Goal: Download file/media

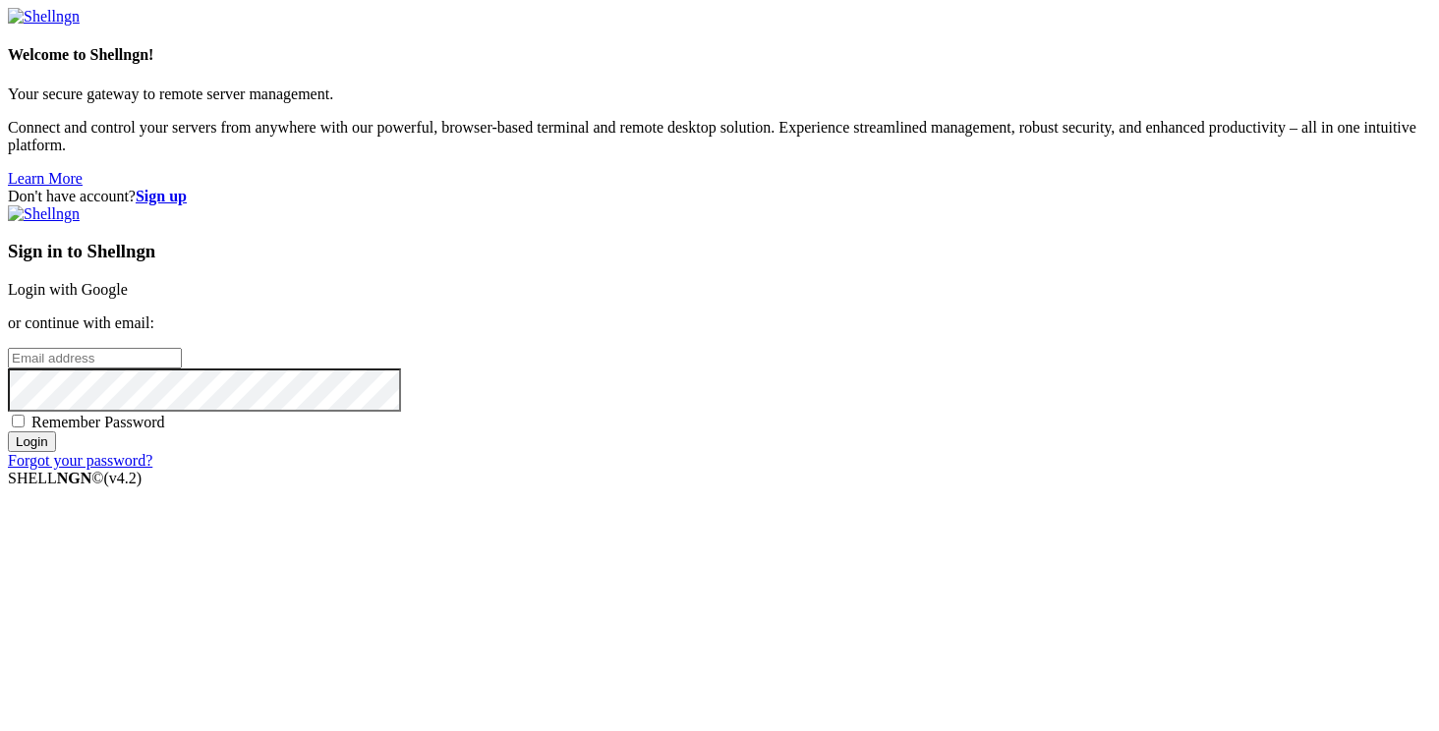
click at [182, 348] on input "email" at bounding box center [95, 358] width 174 height 21
click at [786, 433] on div "Sign in to Shellngn Login with Google or continue with email: Remember Password…" at bounding box center [719, 337] width 1423 height 264
click at [182, 362] on input "email" at bounding box center [95, 358] width 174 height 21
click at [182, 350] on input "email" at bounding box center [95, 358] width 174 height 21
type input "[EMAIL_ADDRESS][DOMAIN_NAME]"
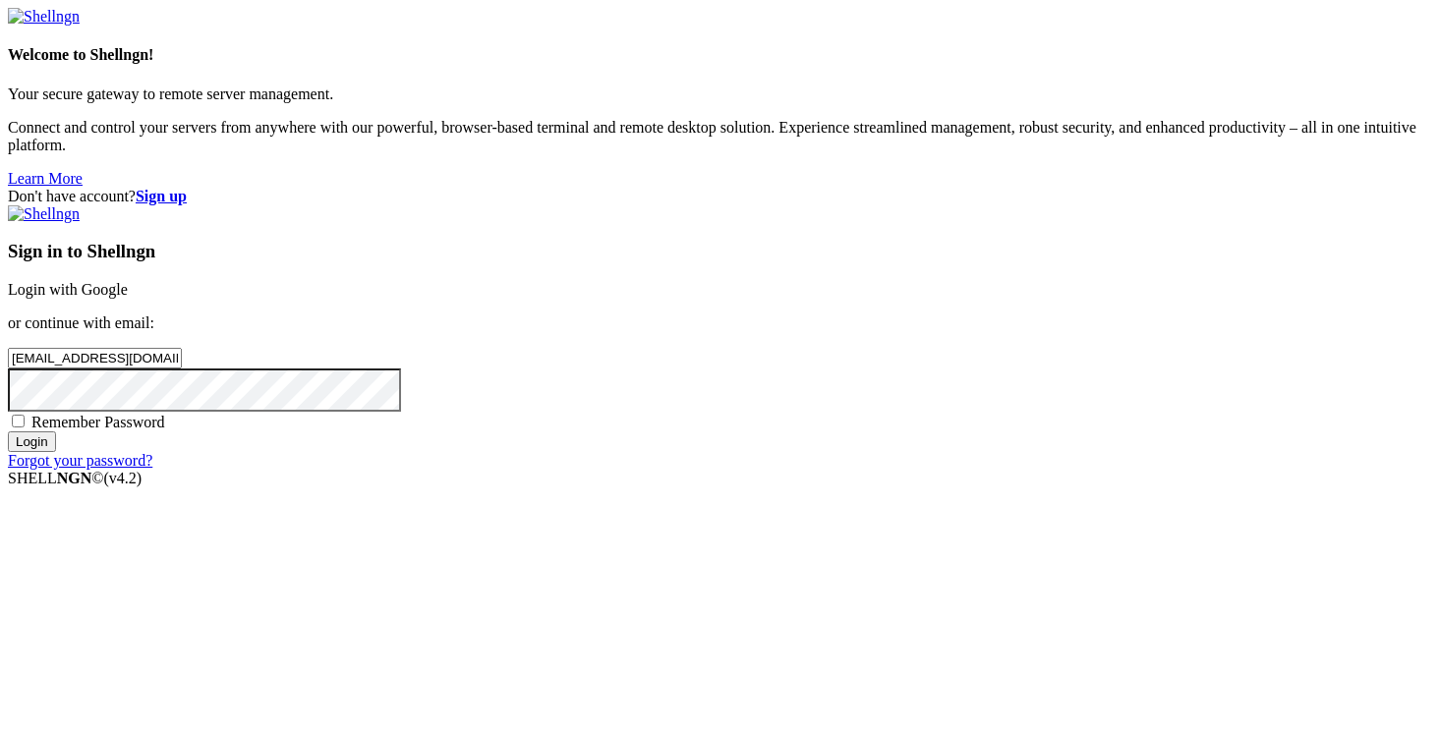
click at [128, 281] on link "Login with Google" at bounding box center [68, 289] width 120 height 17
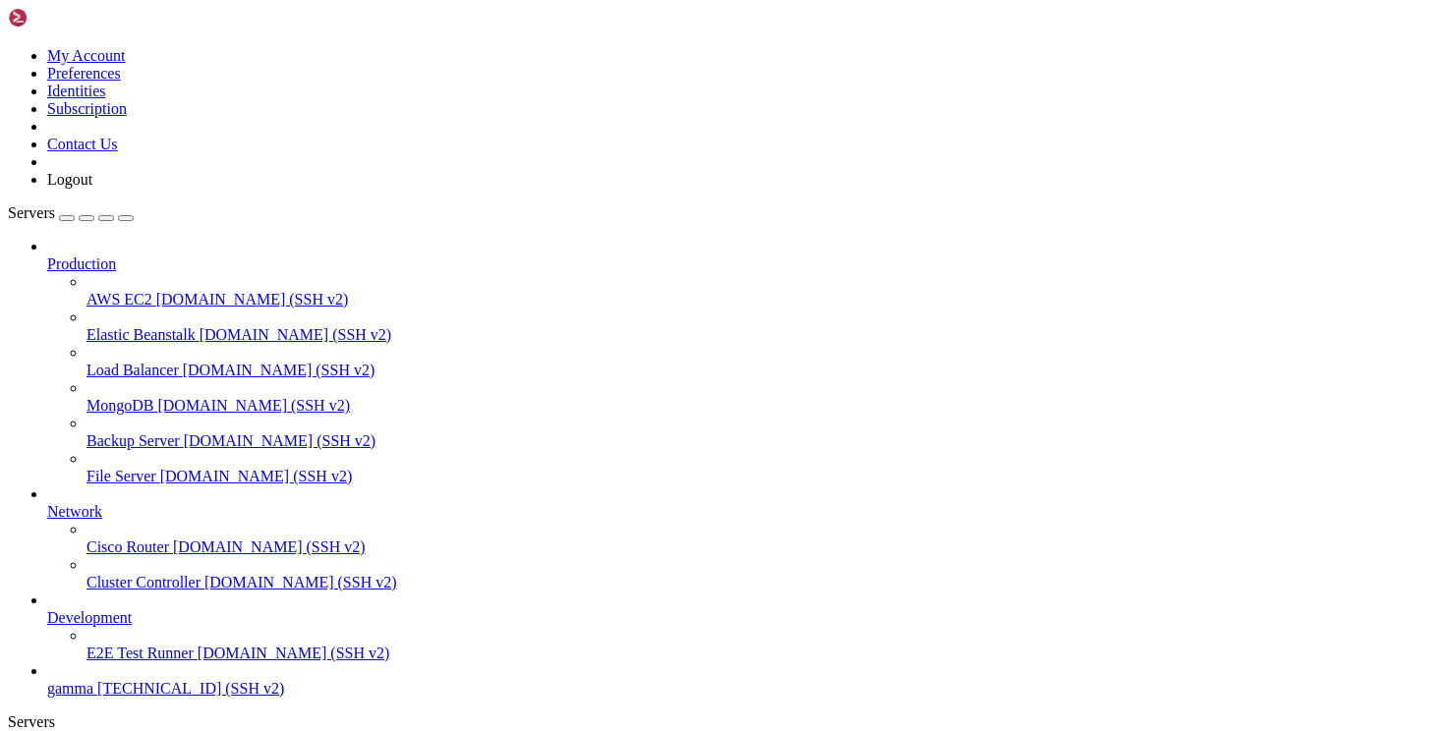
scroll to position [62, 0]
click at [93, 680] on span "gamma" at bounding box center [70, 688] width 46 height 17
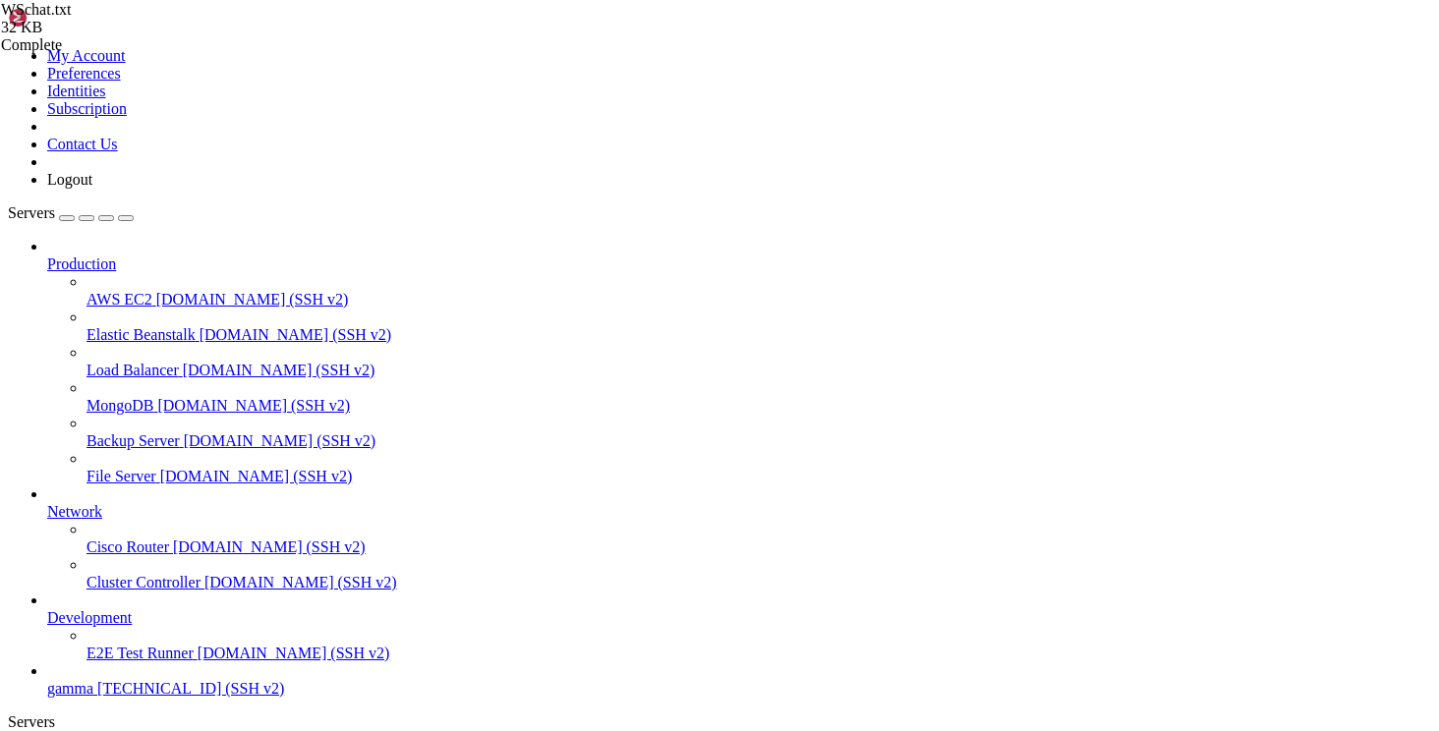
scroll to position [1370, 0]
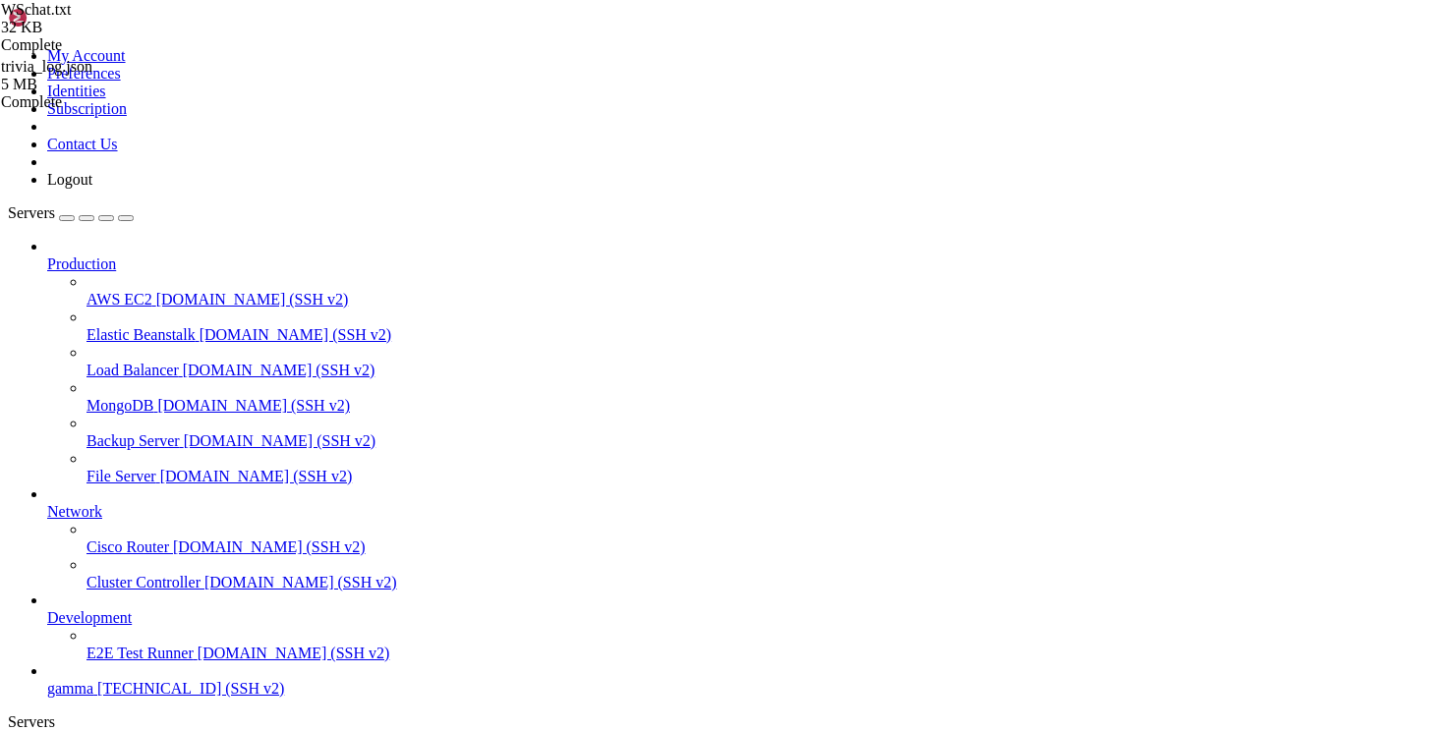
scroll to position [0, 0]
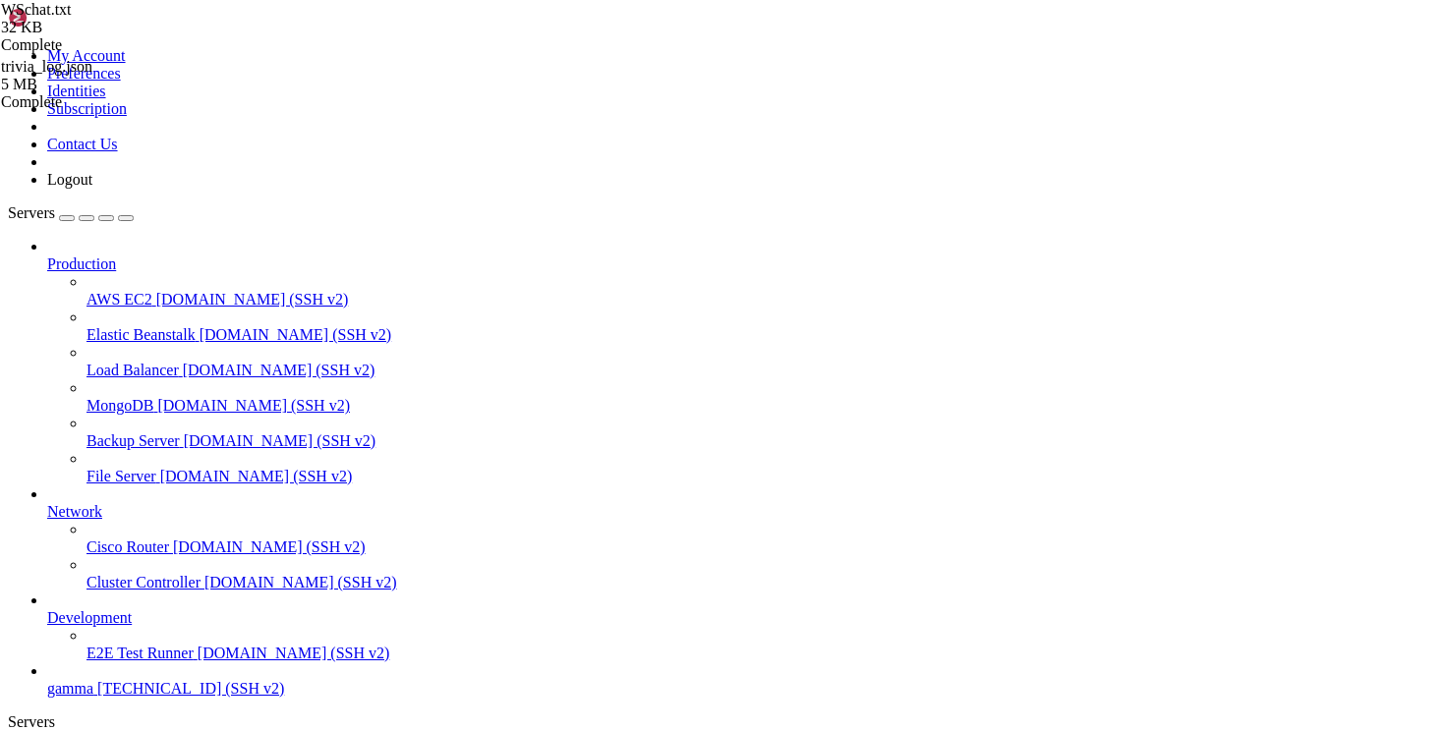
type input "/home/ubuntu"
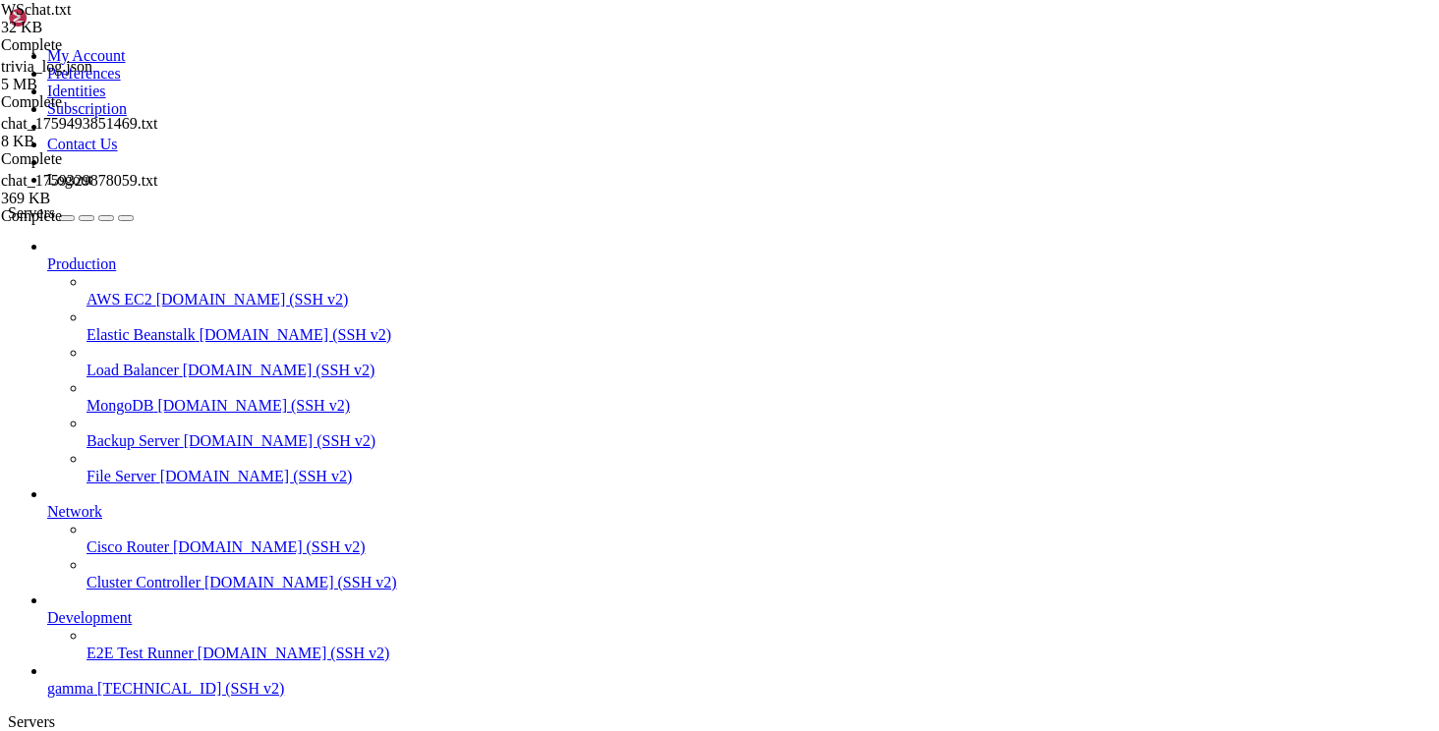
scroll to position [4310, 0]
